Goal: Task Accomplishment & Management: Manage account settings

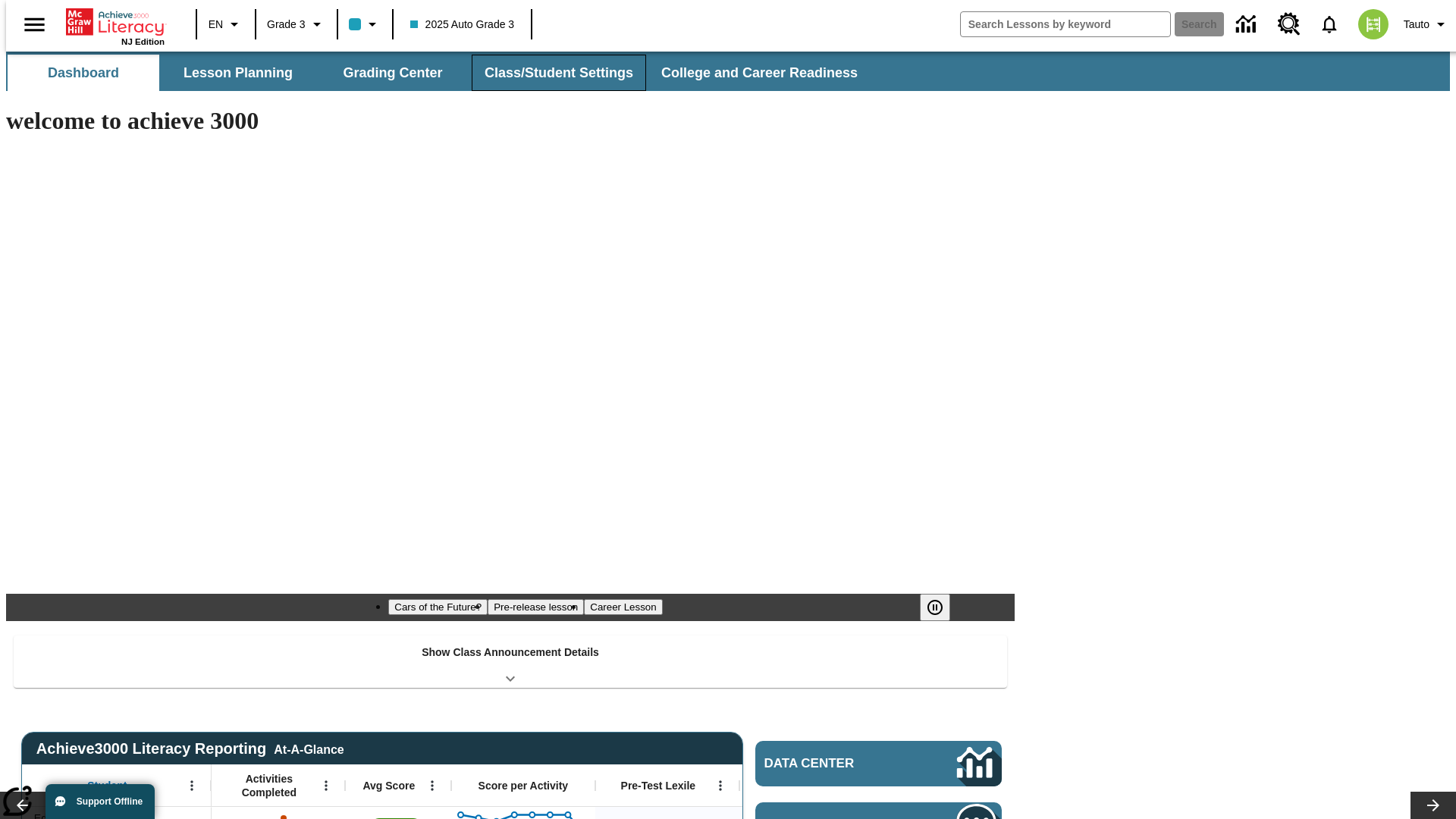
click at [551, 73] on button "Class/Student Settings" at bounding box center [559, 73] width 175 height 37
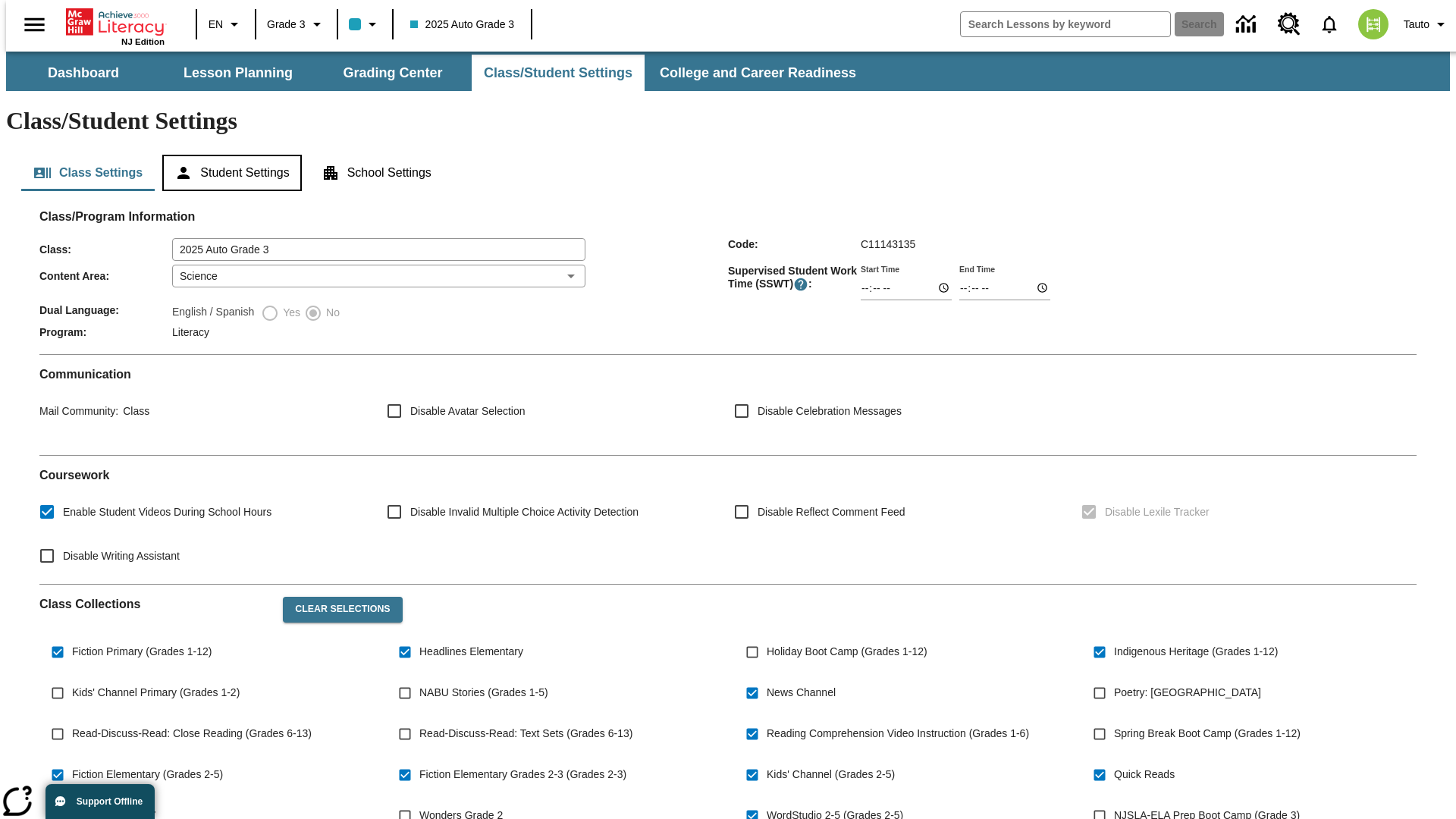
click at [228, 155] on button "Student Settings" at bounding box center [231, 173] width 139 height 37
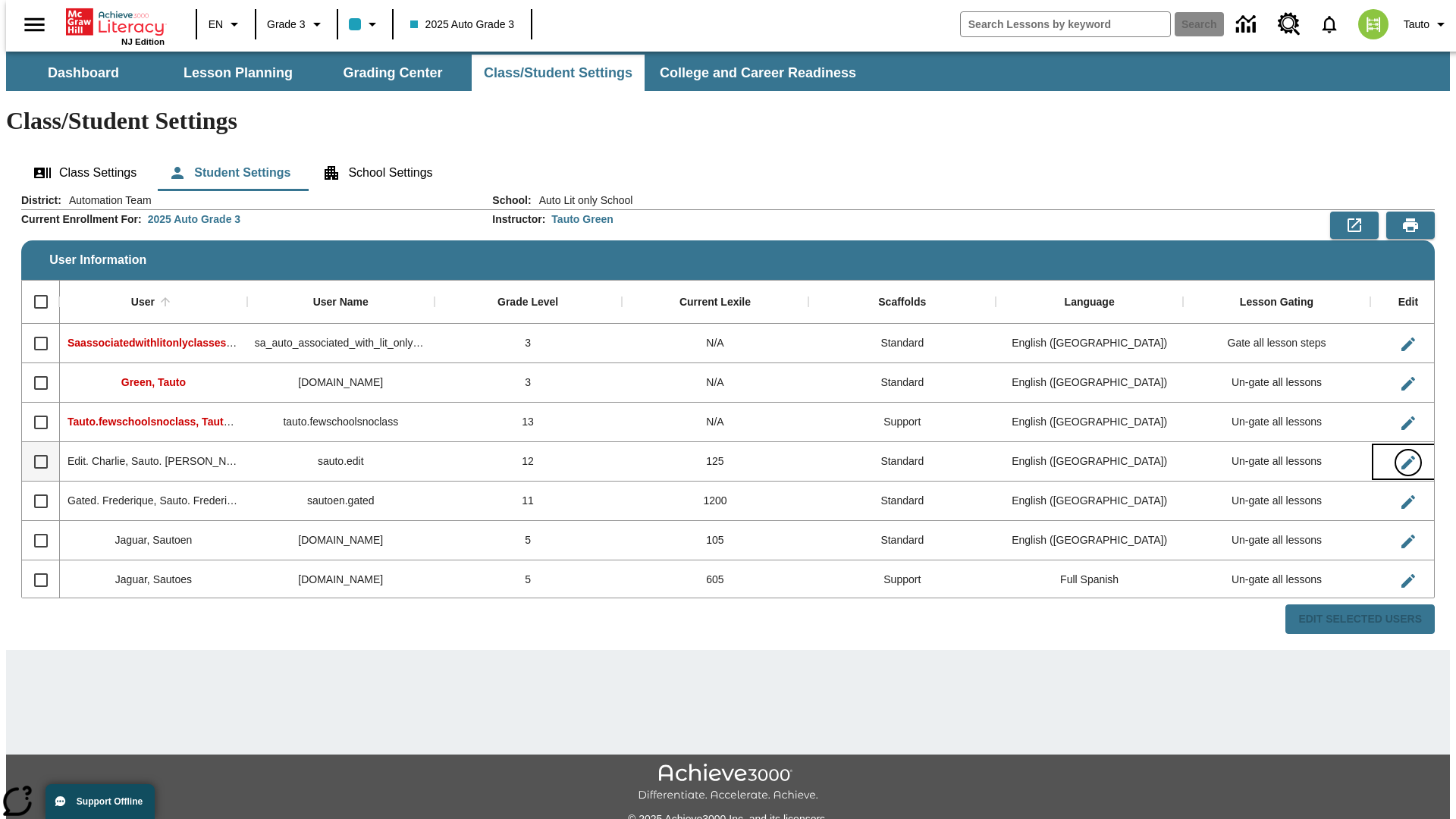
click at [1402, 456] on icon "Edit User" at bounding box center [1409, 463] width 14 height 14
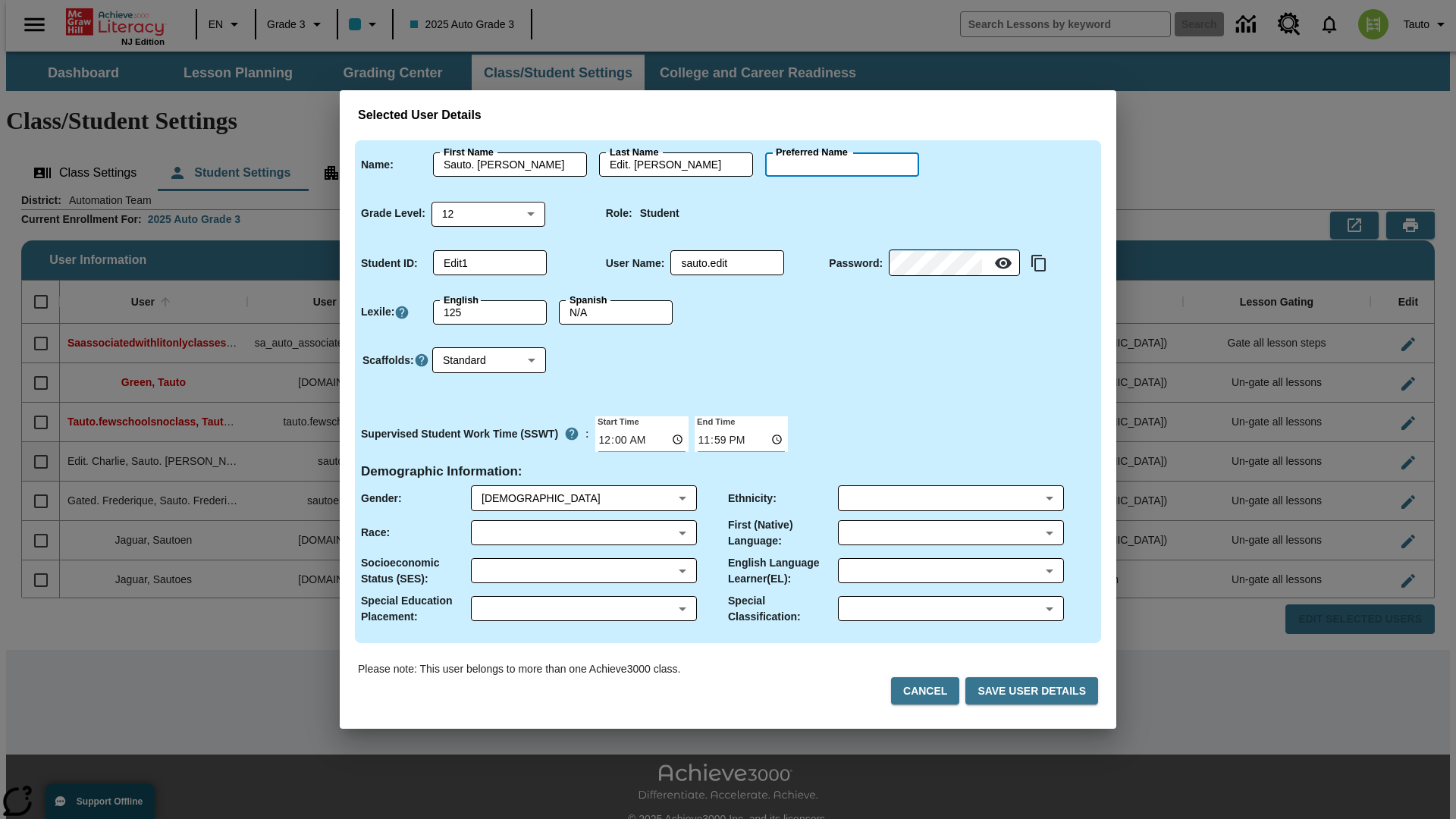
type input "[PERSON_NAME]"
click at [931, 691] on button "Cancel" at bounding box center [924, 691] width 68 height 28
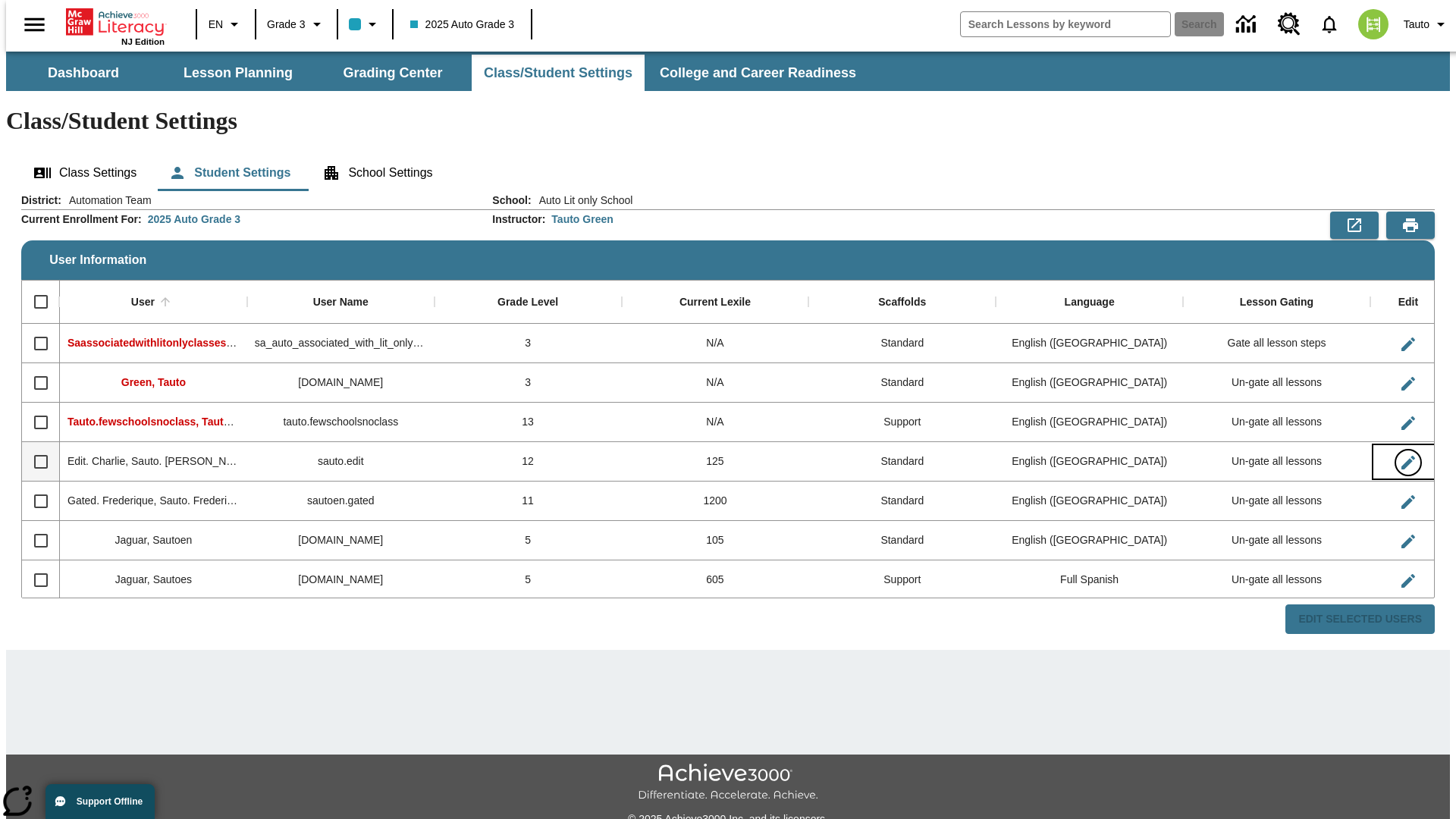
click at [1402, 456] on icon "Edit User" at bounding box center [1409, 463] width 14 height 14
